Goal: Task Accomplishment & Management: Use online tool/utility

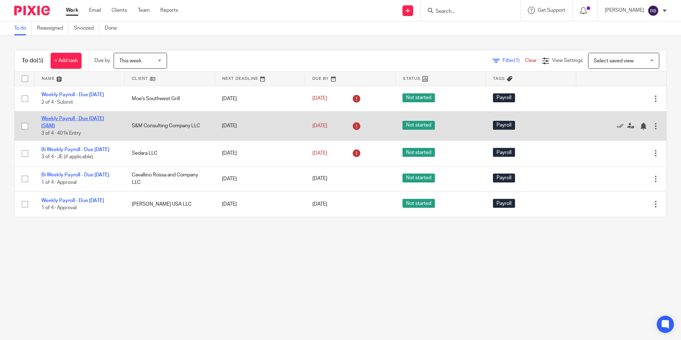
click at [66, 121] on link "Weekly Payroll - Due [DATE] (S&M)" at bounding box center [72, 122] width 63 height 12
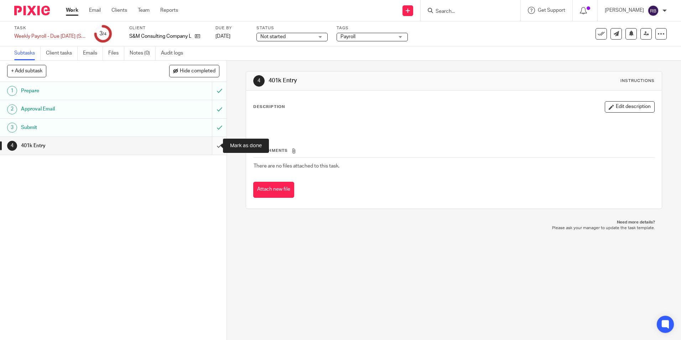
click at [212, 145] on input "submit" at bounding box center [113, 146] width 226 height 18
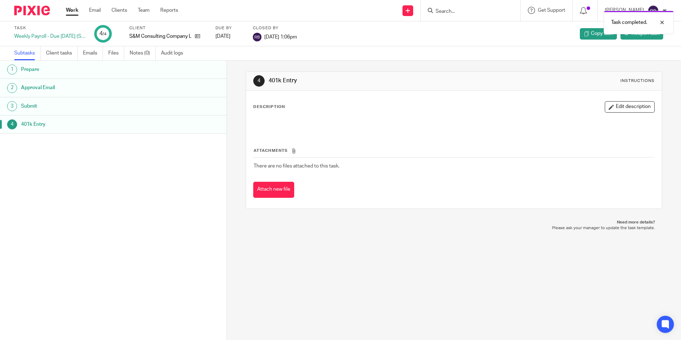
click at [70, 10] on link "Work" at bounding box center [72, 10] width 12 height 7
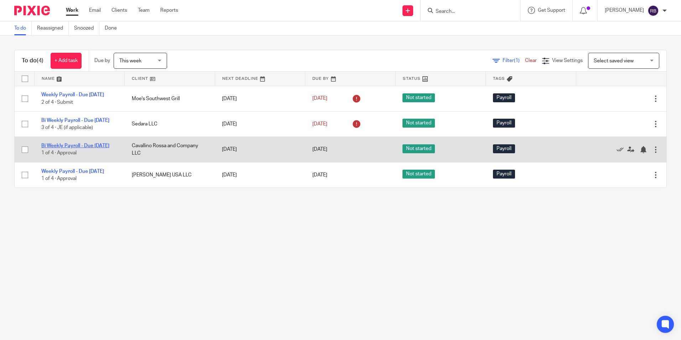
click at [76, 148] on link "Bi Weekly Payroll - Due [DATE]" at bounding box center [75, 145] width 68 height 5
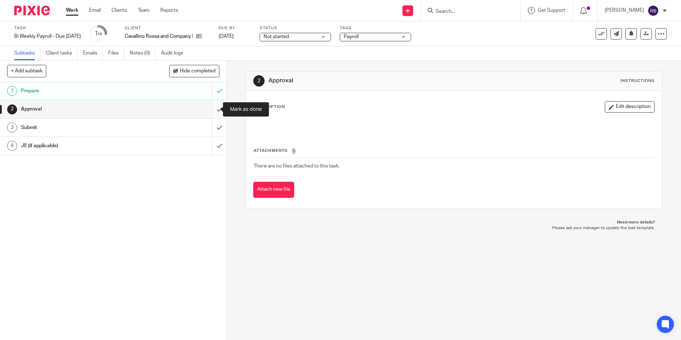
click at [214, 108] on input "submit" at bounding box center [113, 109] width 226 height 18
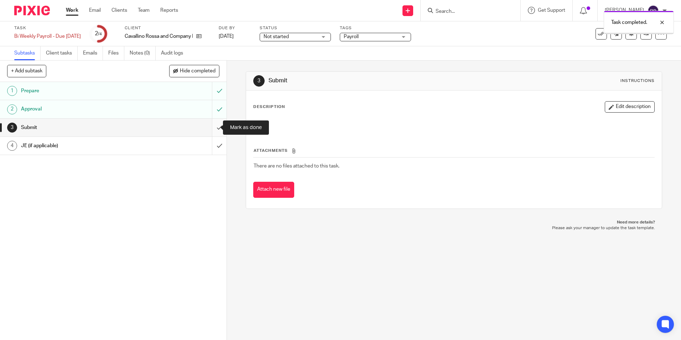
click at [209, 128] on input "submit" at bounding box center [113, 128] width 226 height 18
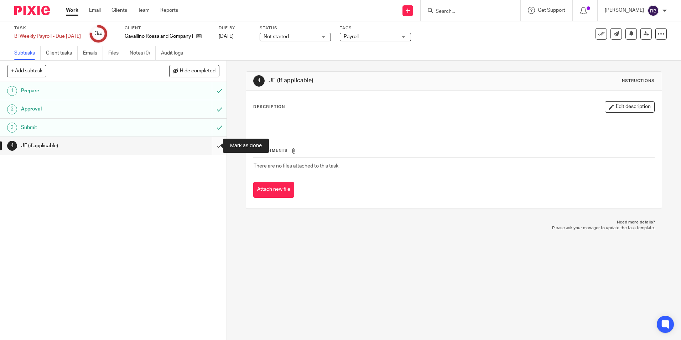
click at [214, 146] on input "submit" at bounding box center [113, 146] width 226 height 18
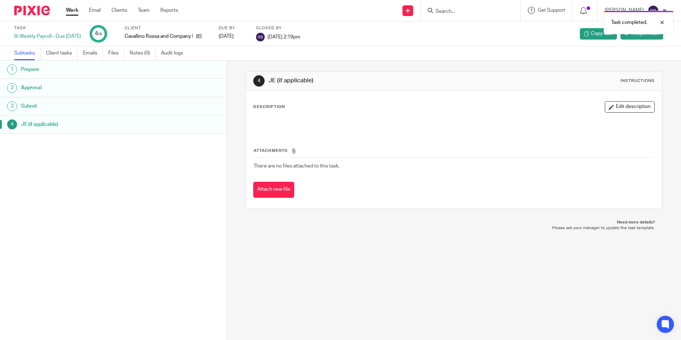
click at [72, 9] on link "Work" at bounding box center [72, 10] width 12 height 7
